Goal: Task Accomplishment & Management: Complete application form

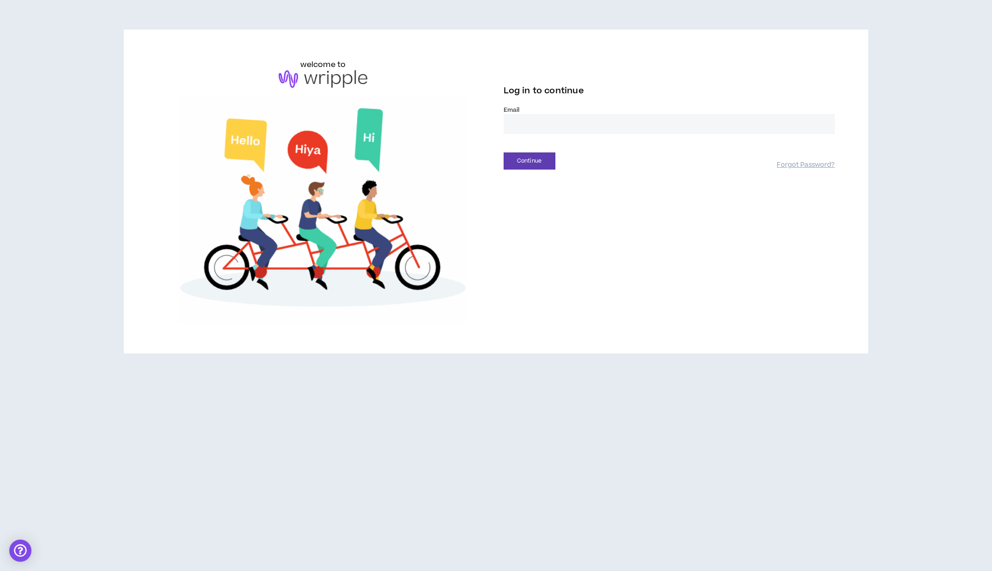
click at [561, 132] on input "email" at bounding box center [669, 124] width 331 height 20
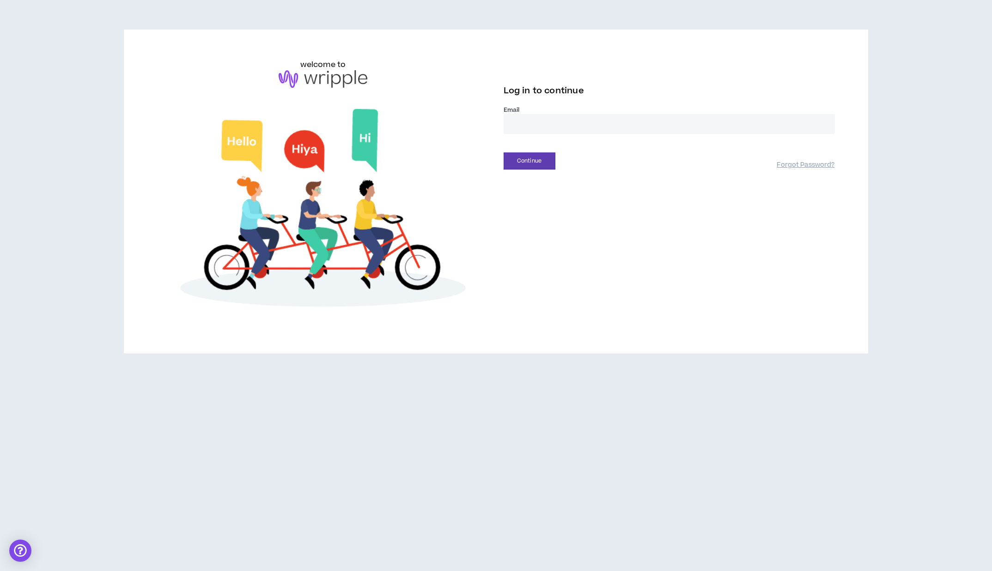
type input "**********"
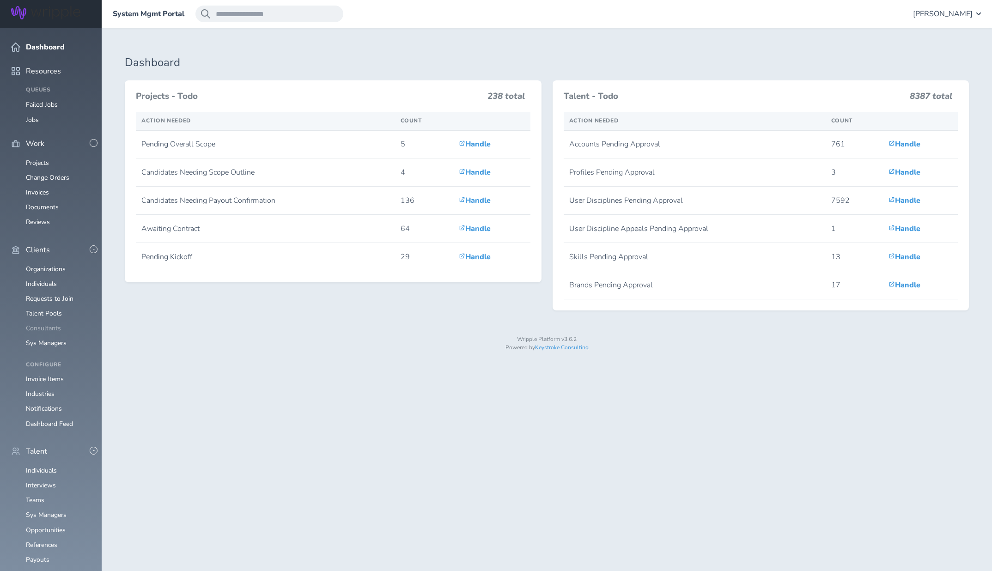
click at [40, 324] on link "Consultants" at bounding box center [43, 328] width 35 height 9
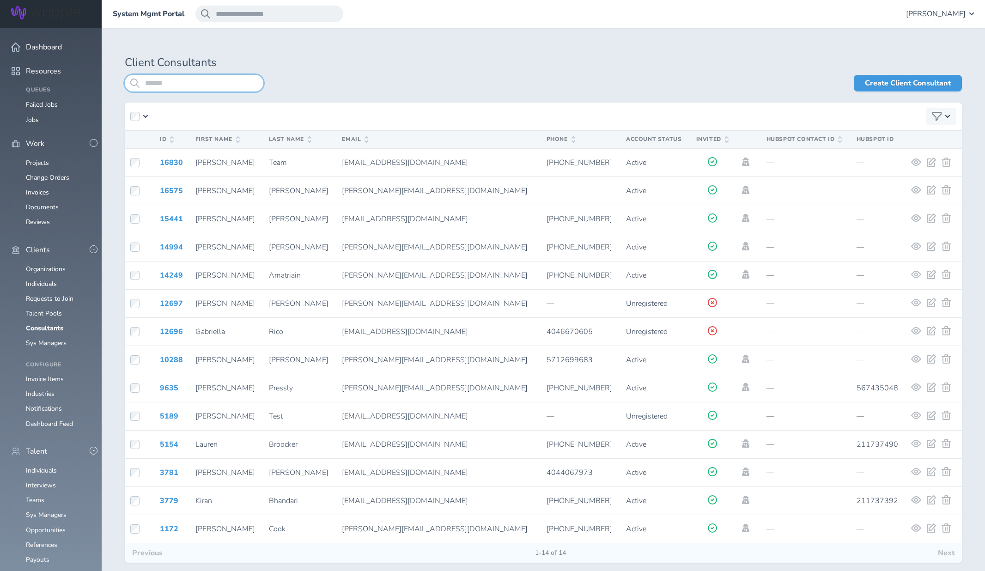
click at [239, 87] on input "search" at bounding box center [194, 83] width 139 height 17
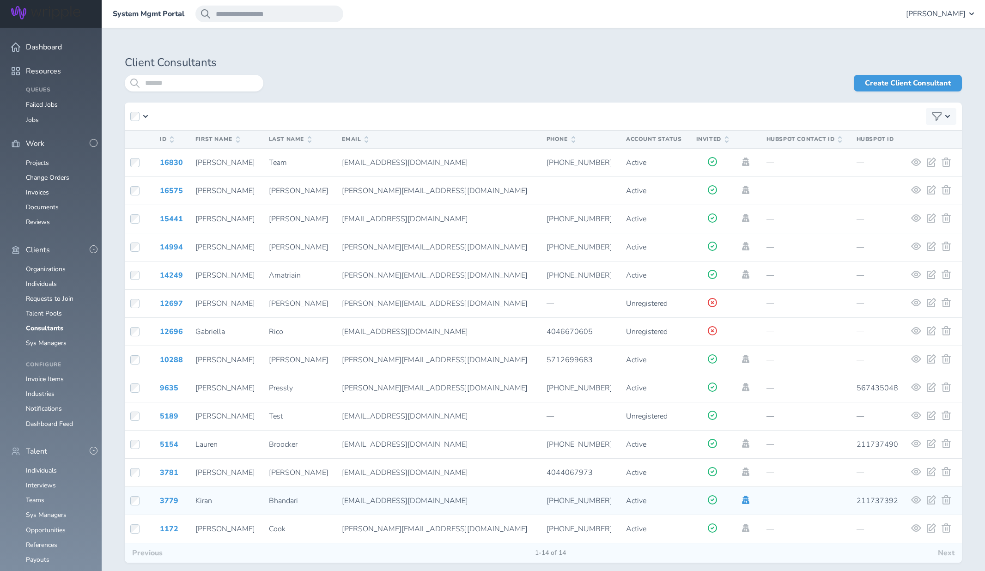
click at [742, 501] on icon at bounding box center [745, 500] width 7 height 8
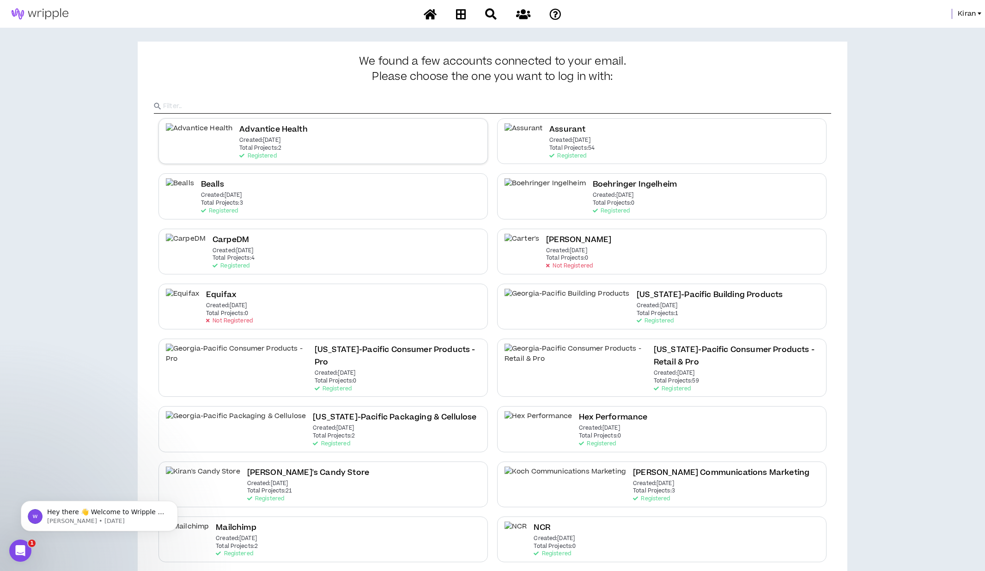
click at [239, 133] on h2 "Advantice Health" at bounding box center [273, 129] width 68 height 12
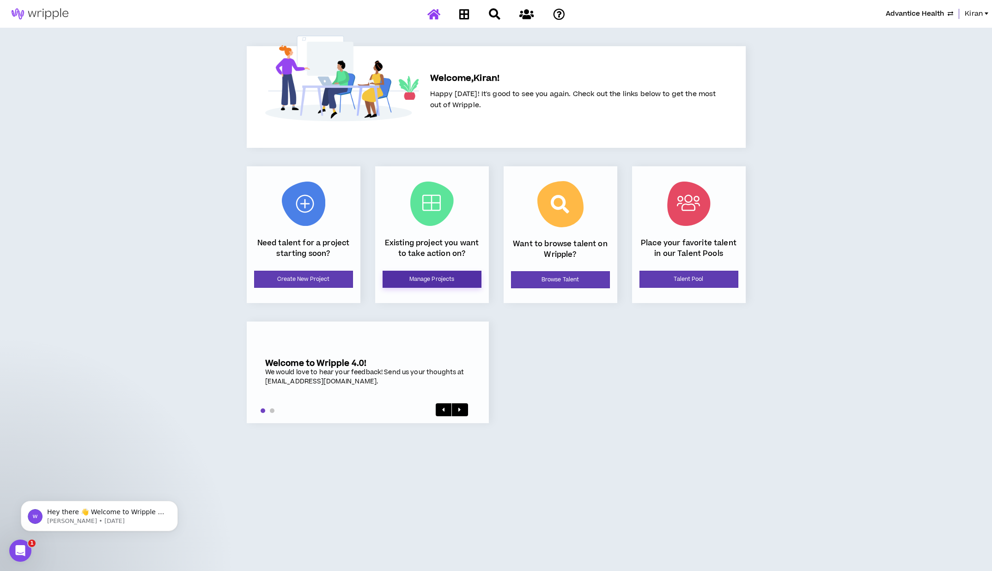
click at [445, 285] on link "Manage Projects" at bounding box center [432, 279] width 99 height 17
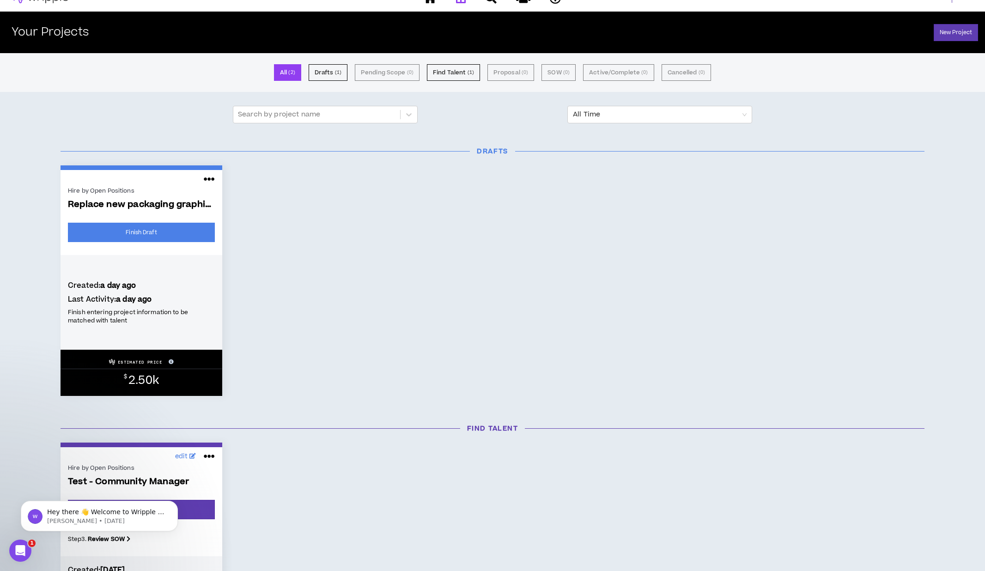
scroll to position [18, 0]
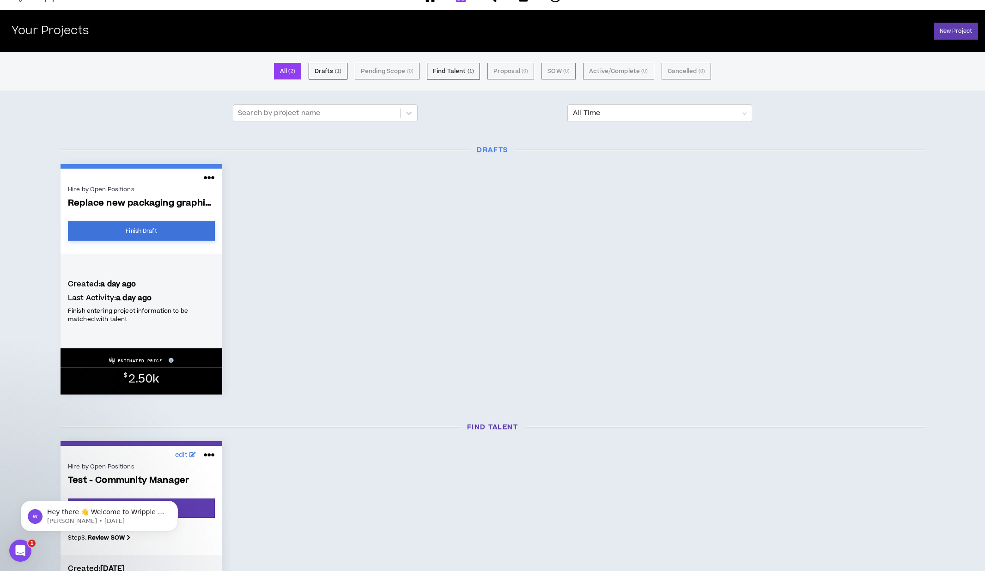
click at [179, 226] on link "Finish Draft" at bounding box center [141, 230] width 147 height 19
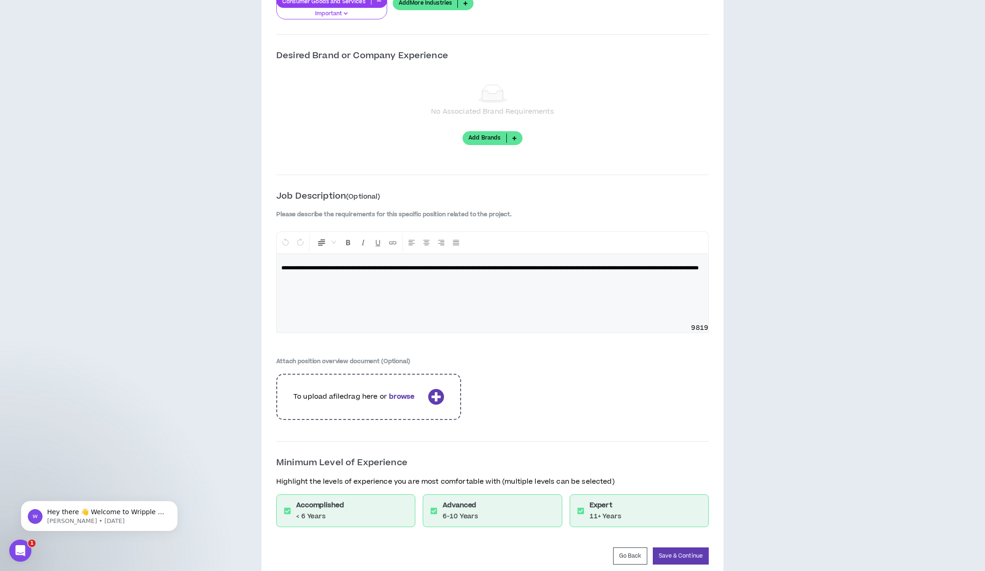
scroll to position [935, 0]
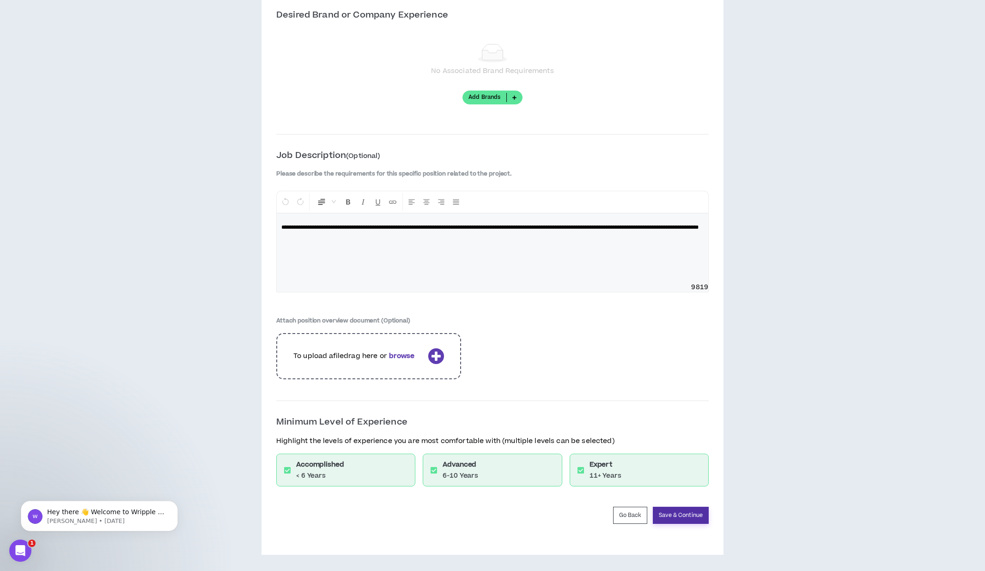
click at [684, 508] on button "Save & Continue" at bounding box center [681, 515] width 56 height 17
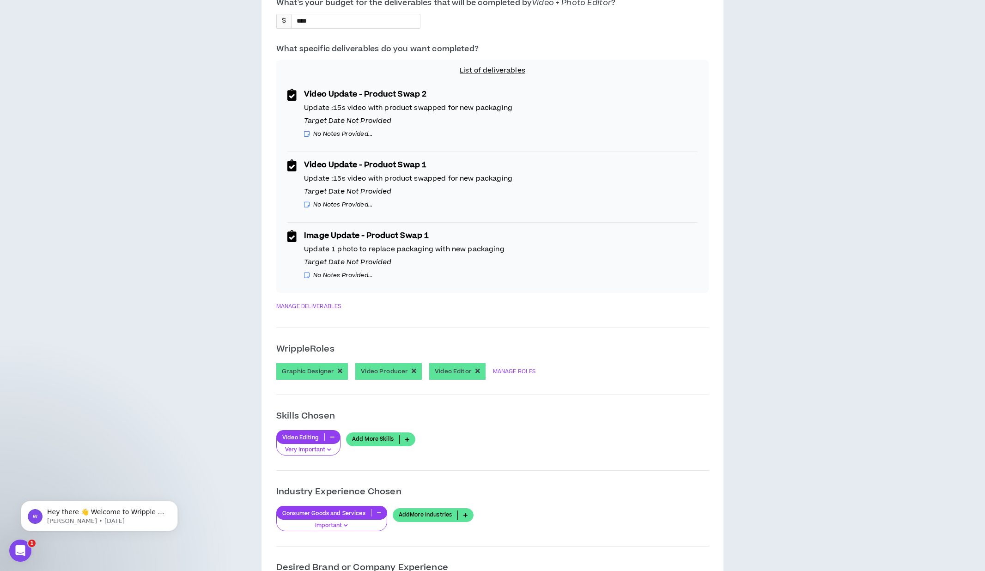
scroll to position [350, 0]
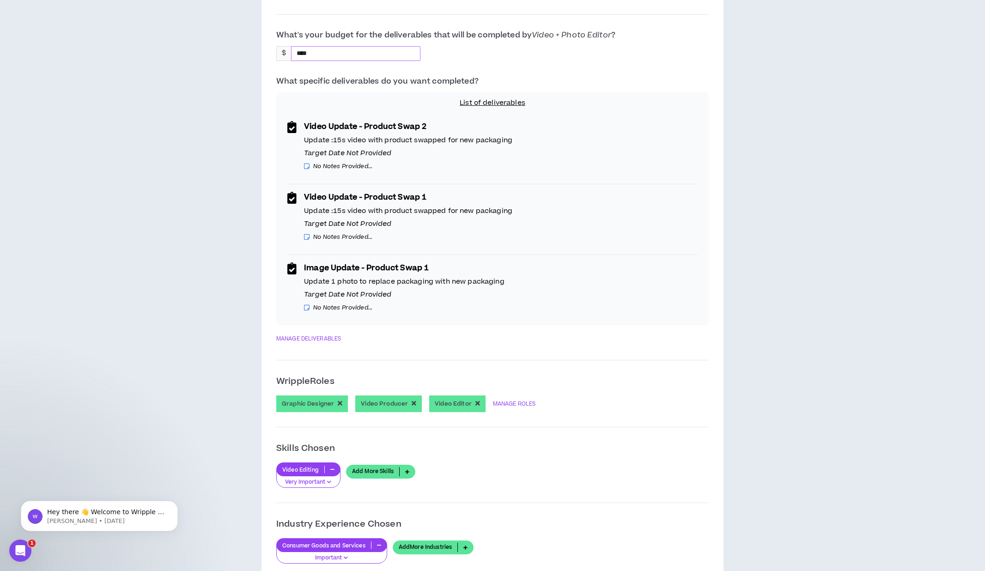
click at [317, 59] on input "****" at bounding box center [314, 54] width 44 height 14
type input "****"
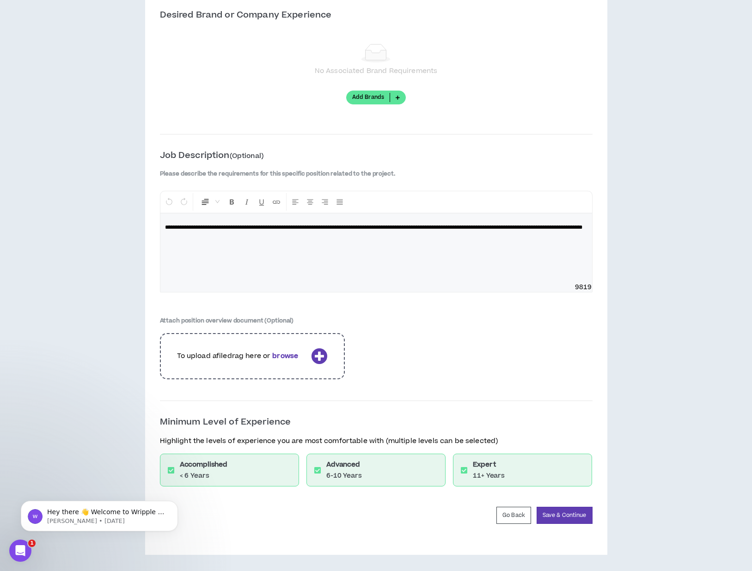
scroll to position [935, 0]
click at [577, 511] on button "Save & Continue" at bounding box center [564, 515] width 56 height 17
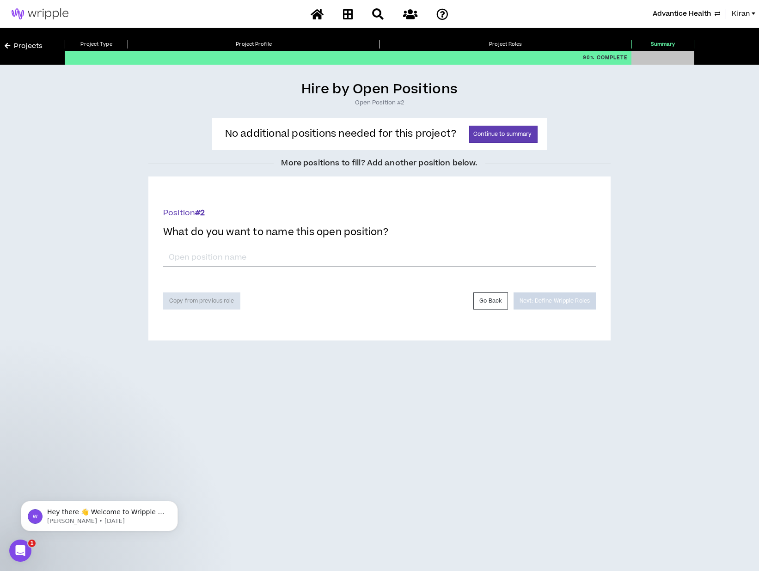
click at [631, 192] on div "Hire by Open Positions Open Position #2 No additional positions needed for this…" at bounding box center [379, 211] width 749 height 260
click at [490, 128] on button "Continue to summary" at bounding box center [503, 134] width 68 height 17
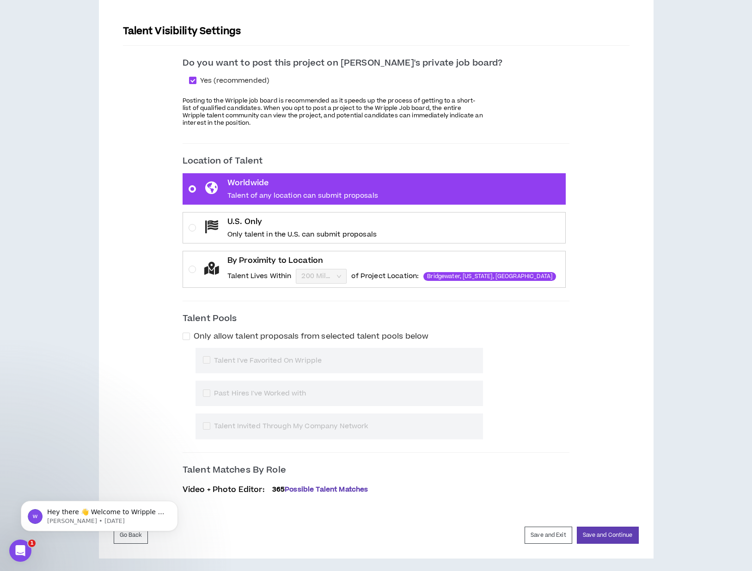
scroll to position [125, 0]
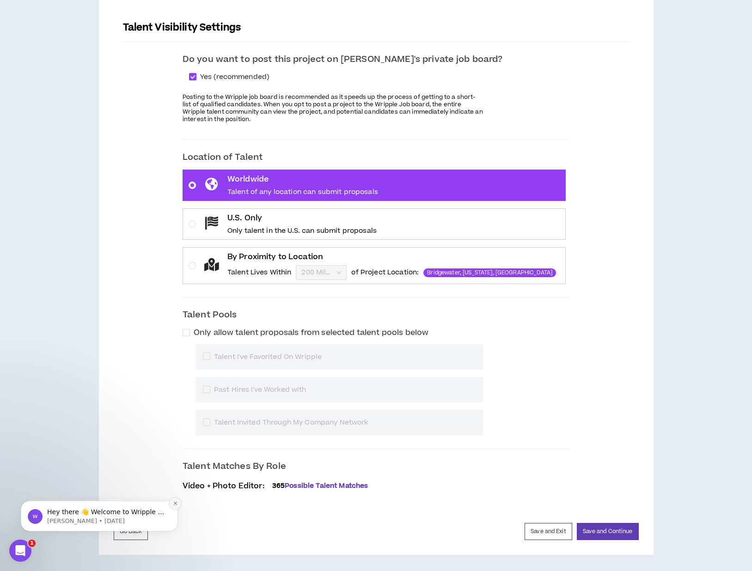
click at [173, 505] on icon "Dismiss notification" at bounding box center [175, 503] width 5 height 5
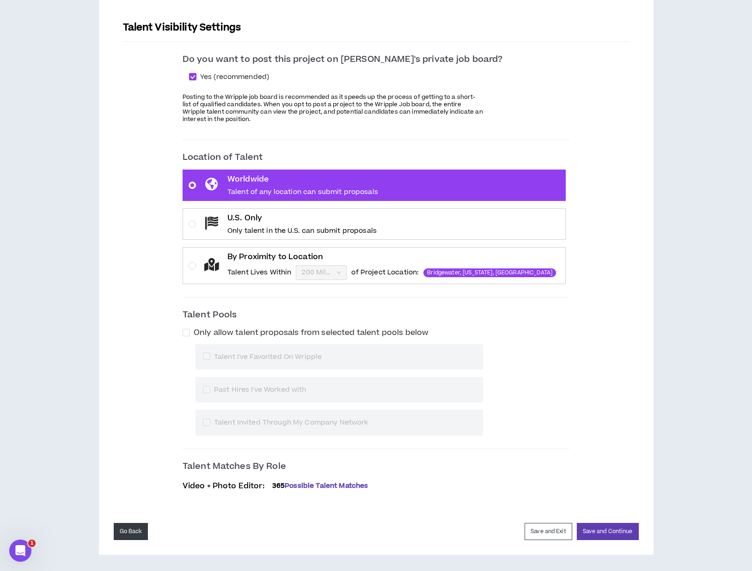
click at [140, 529] on button "Go Back" at bounding box center [131, 531] width 35 height 17
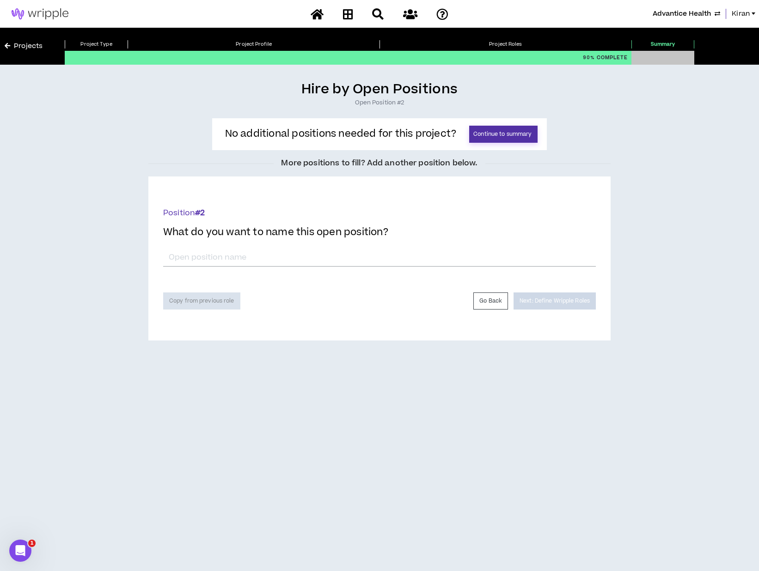
click at [493, 133] on button "Continue to summary" at bounding box center [503, 134] width 68 height 17
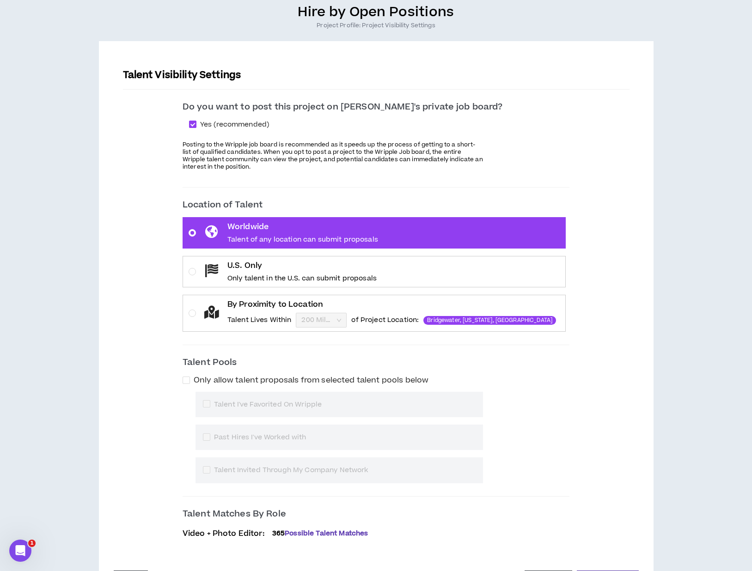
scroll to position [125, 0]
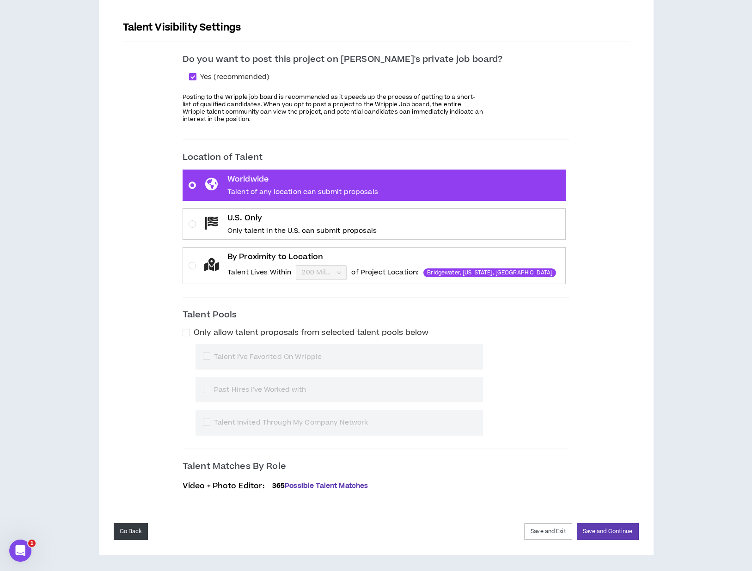
click at [136, 539] on button "Go Back" at bounding box center [131, 531] width 35 height 17
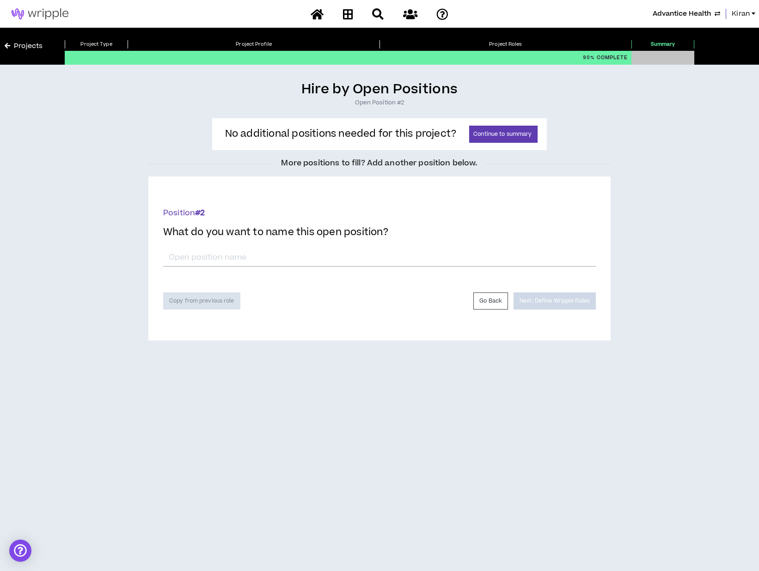
click at [741, 12] on span "Kiran" at bounding box center [740, 14] width 18 height 10
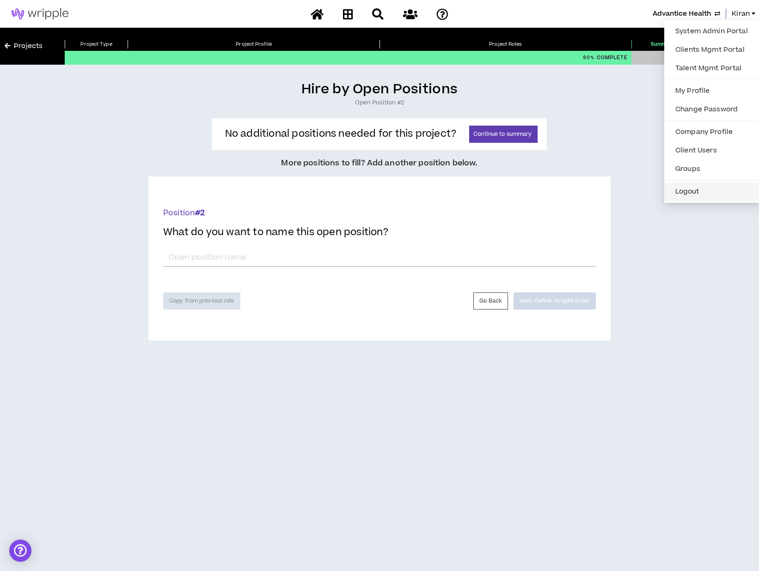
click at [696, 194] on button "Logout" at bounding box center [711, 192] width 84 height 14
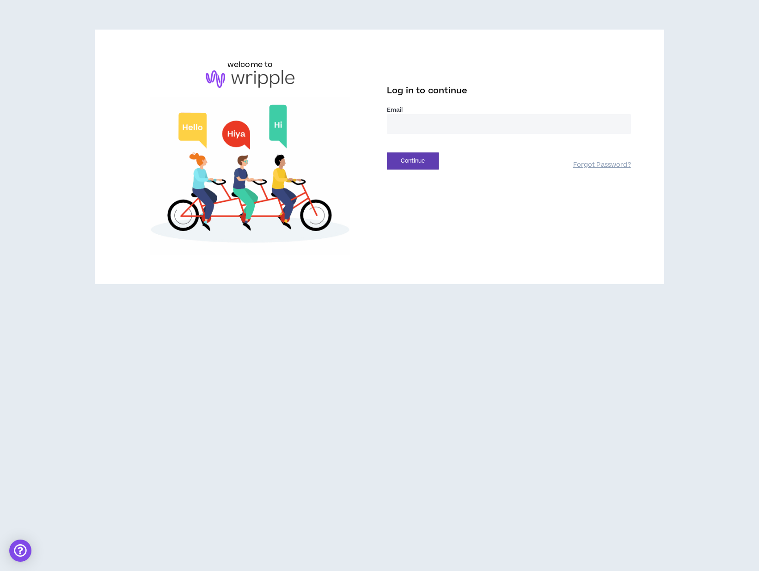
click at [461, 123] on input "email" at bounding box center [509, 124] width 244 height 20
type input "**********"
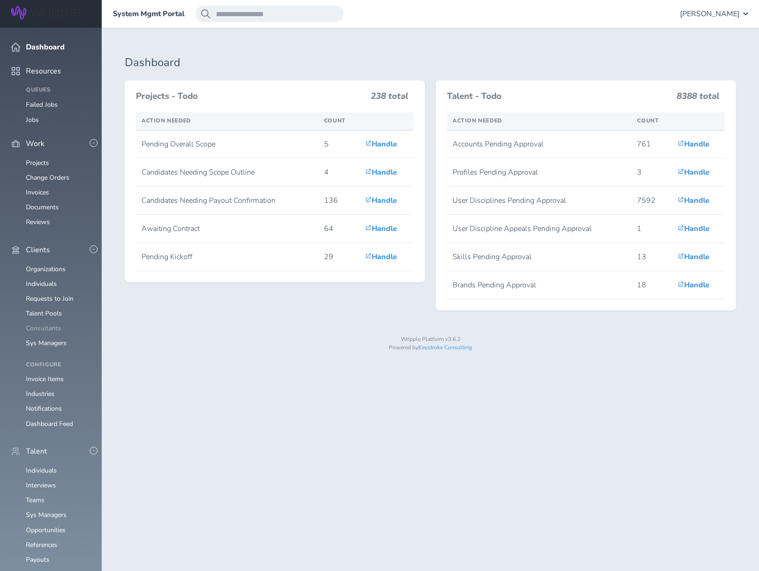
click at [34, 324] on link "Consultants" at bounding box center [43, 328] width 35 height 9
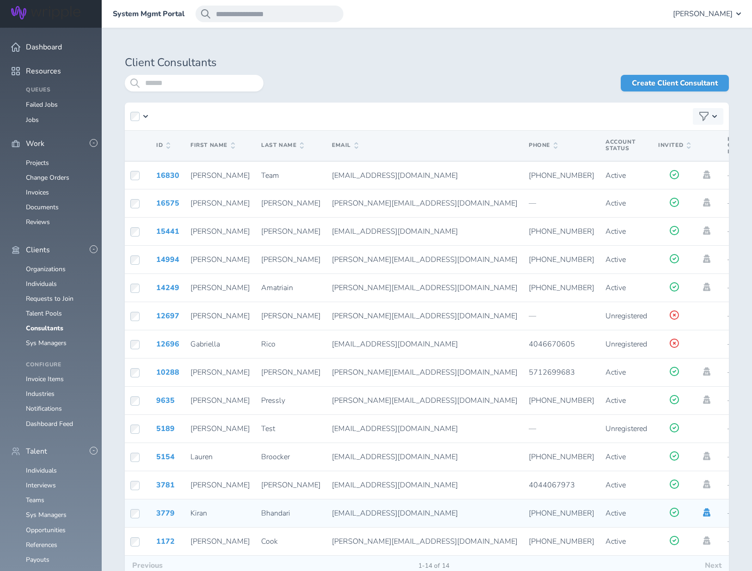
click at [703, 513] on icon at bounding box center [706, 512] width 7 height 8
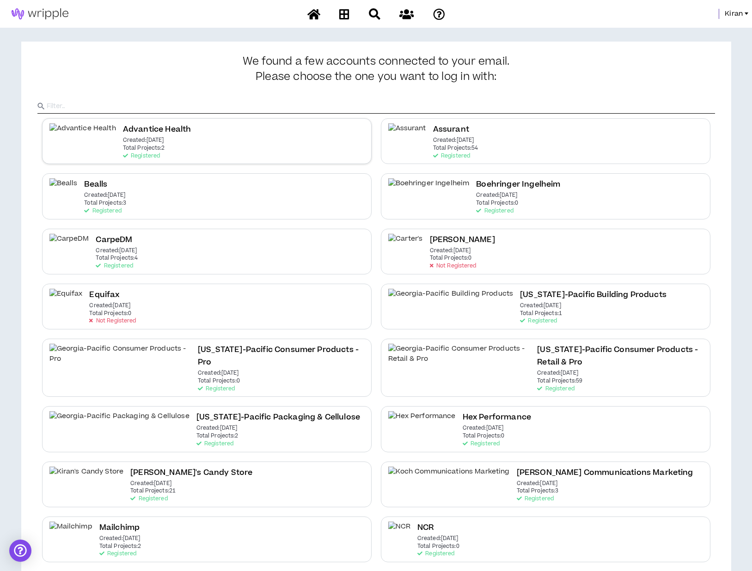
click at [152, 138] on div "Advantice Health Created: [DATE] Total Projects: 2 Registered" at bounding box center [206, 141] width 329 height 46
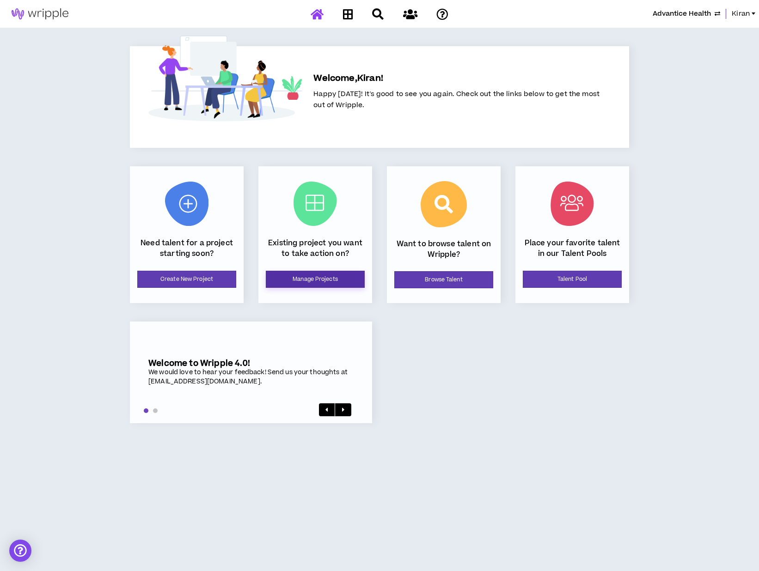
click at [322, 279] on link "Manage Projects" at bounding box center [315, 279] width 99 height 17
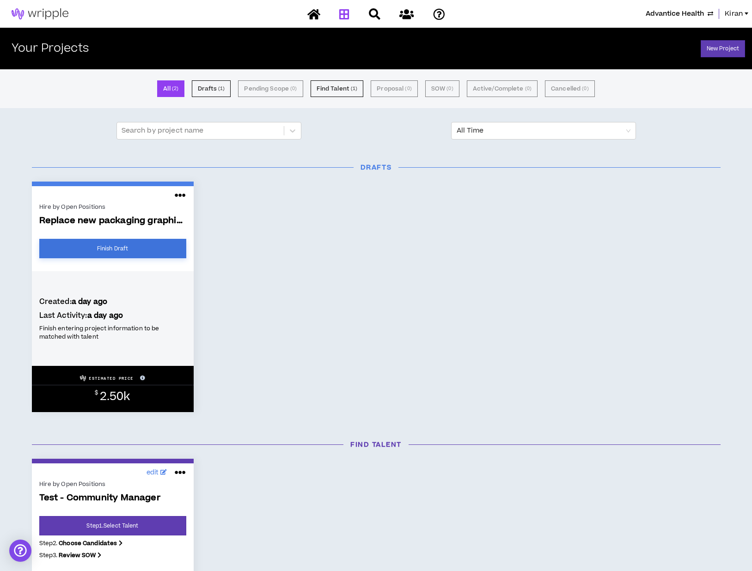
click at [128, 251] on link "Finish Draft" at bounding box center [112, 248] width 147 height 19
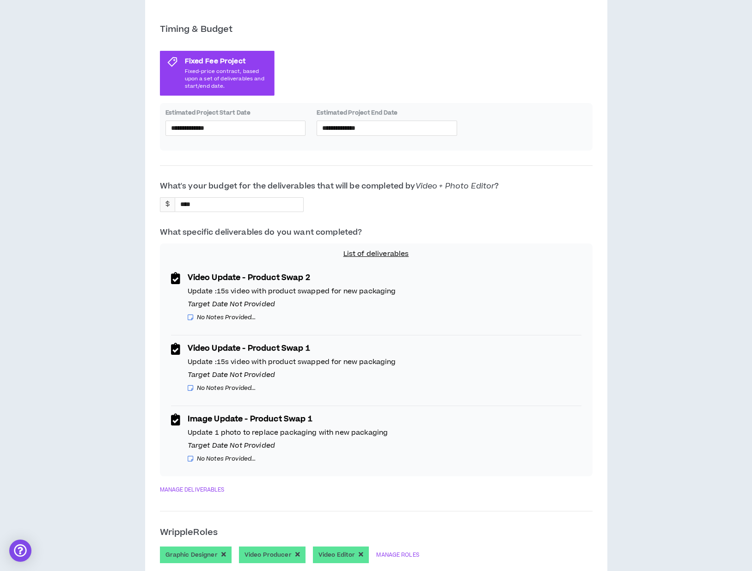
scroll to position [137, 0]
